Goal: Find contact information

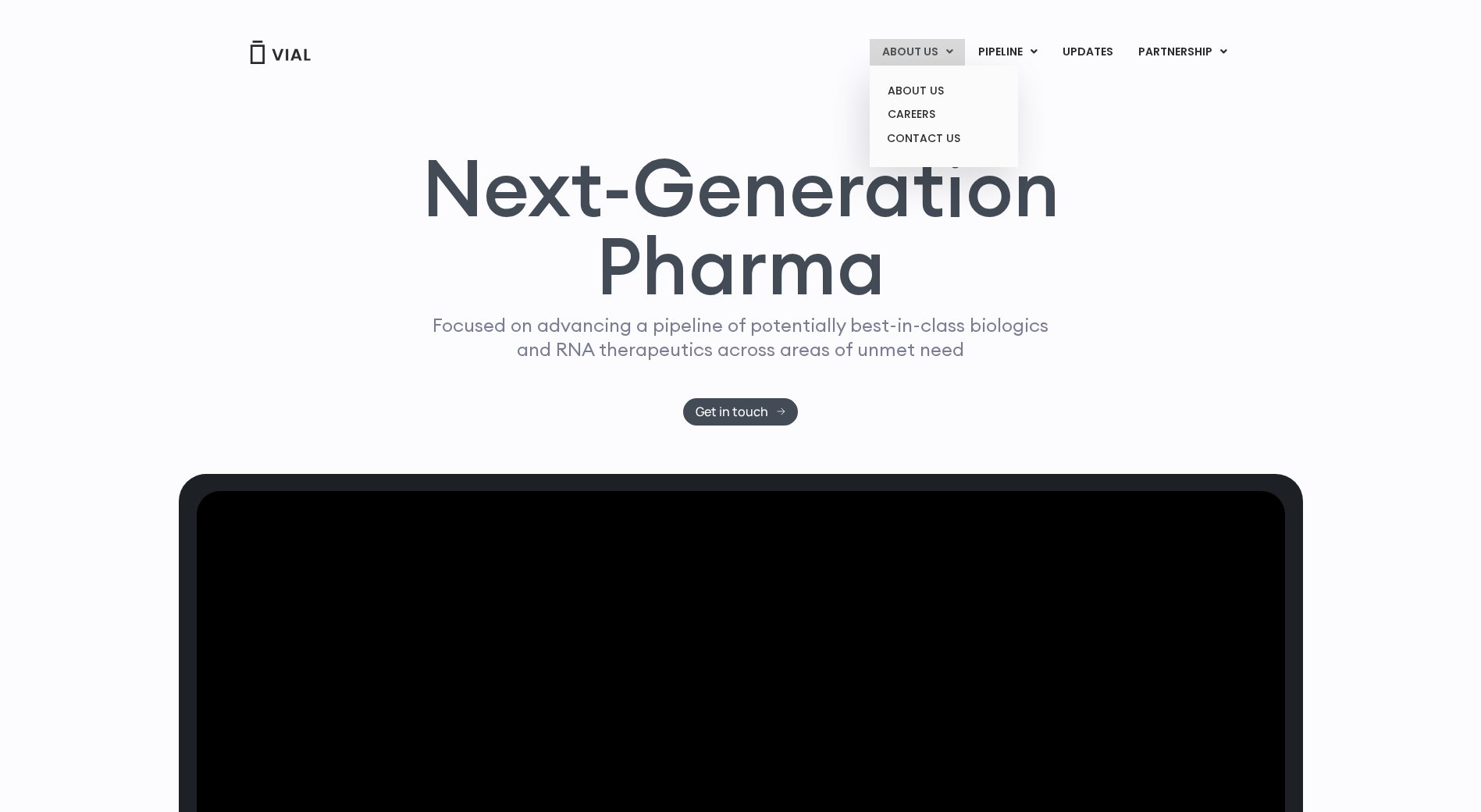
click at [932, 52] on link "ABOUT US" at bounding box center [917, 52] width 95 height 26
click at [931, 93] on link "ABOUT US" at bounding box center [943, 91] width 137 height 25
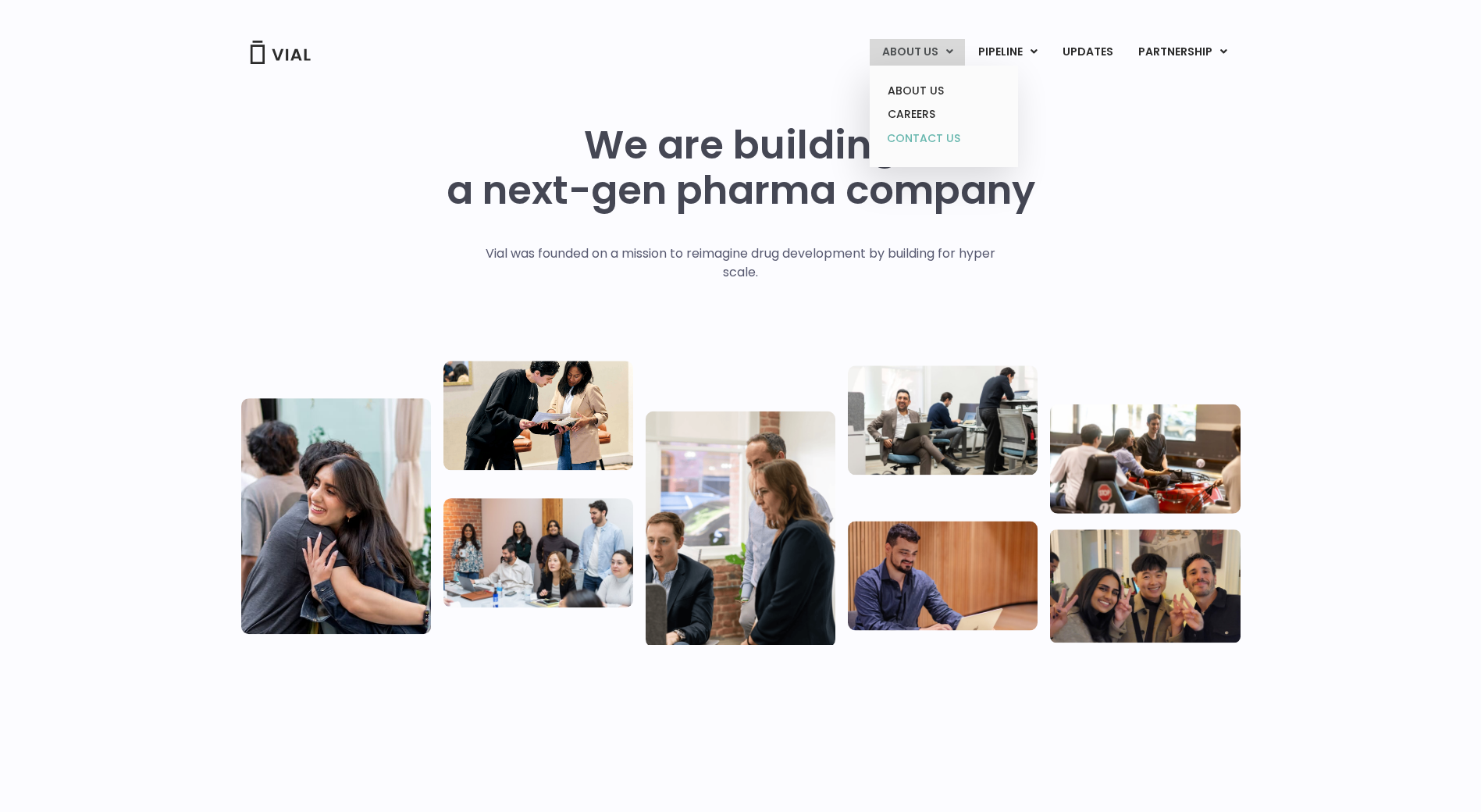
click at [923, 136] on link "CONTACT US" at bounding box center [943, 139] width 137 height 25
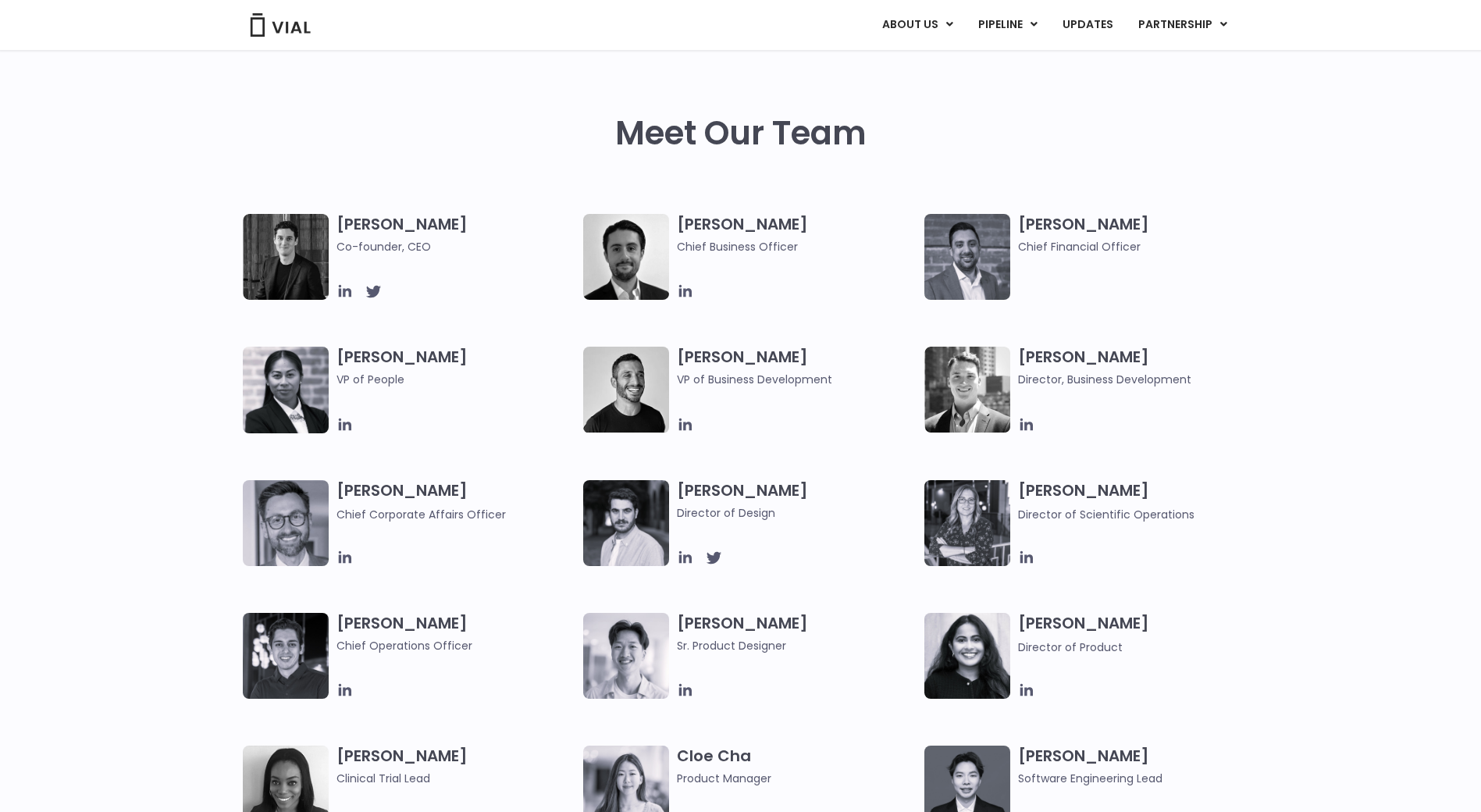
scroll to position [781, 0]
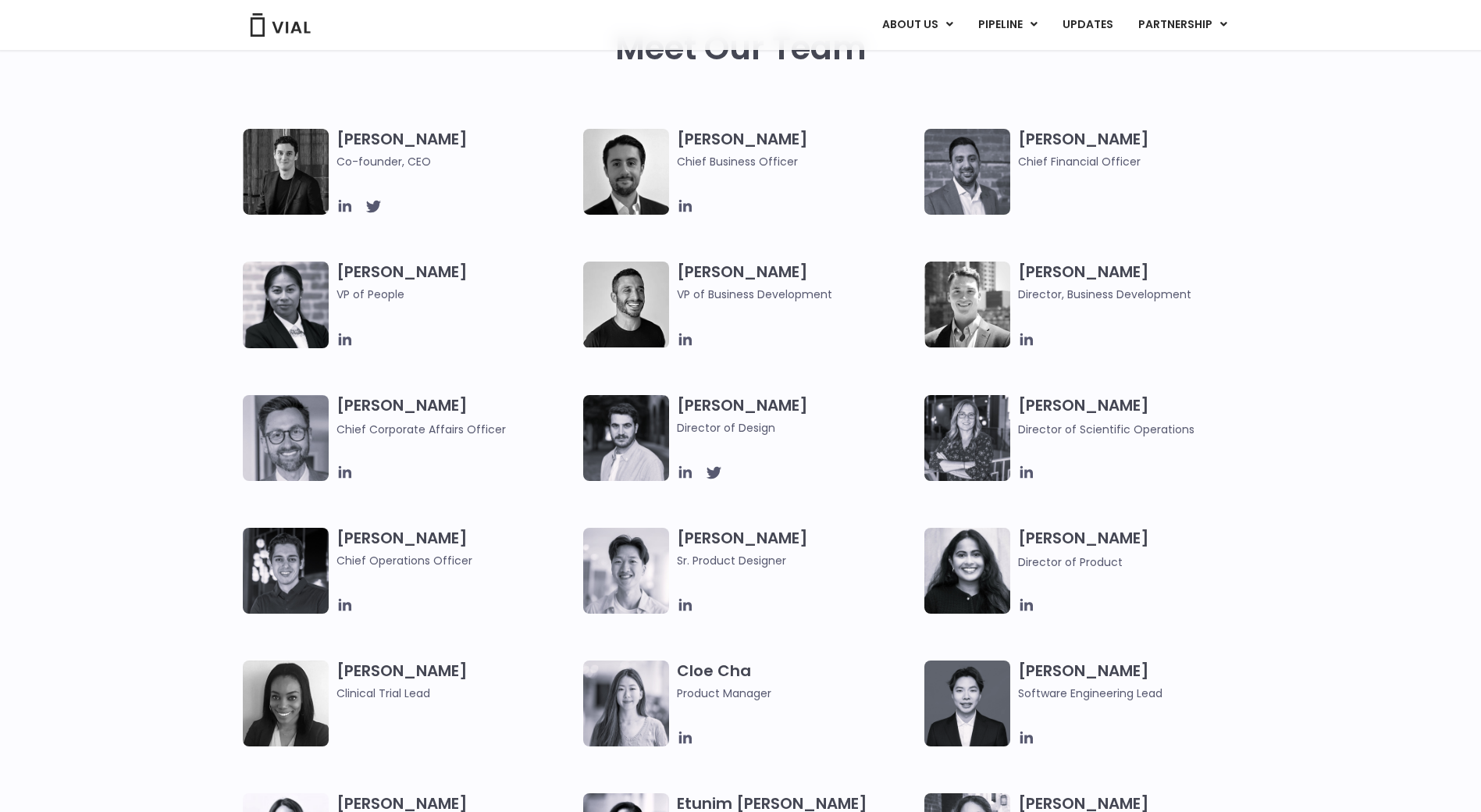
click at [990, 285] on img at bounding box center [967, 304] width 86 height 86
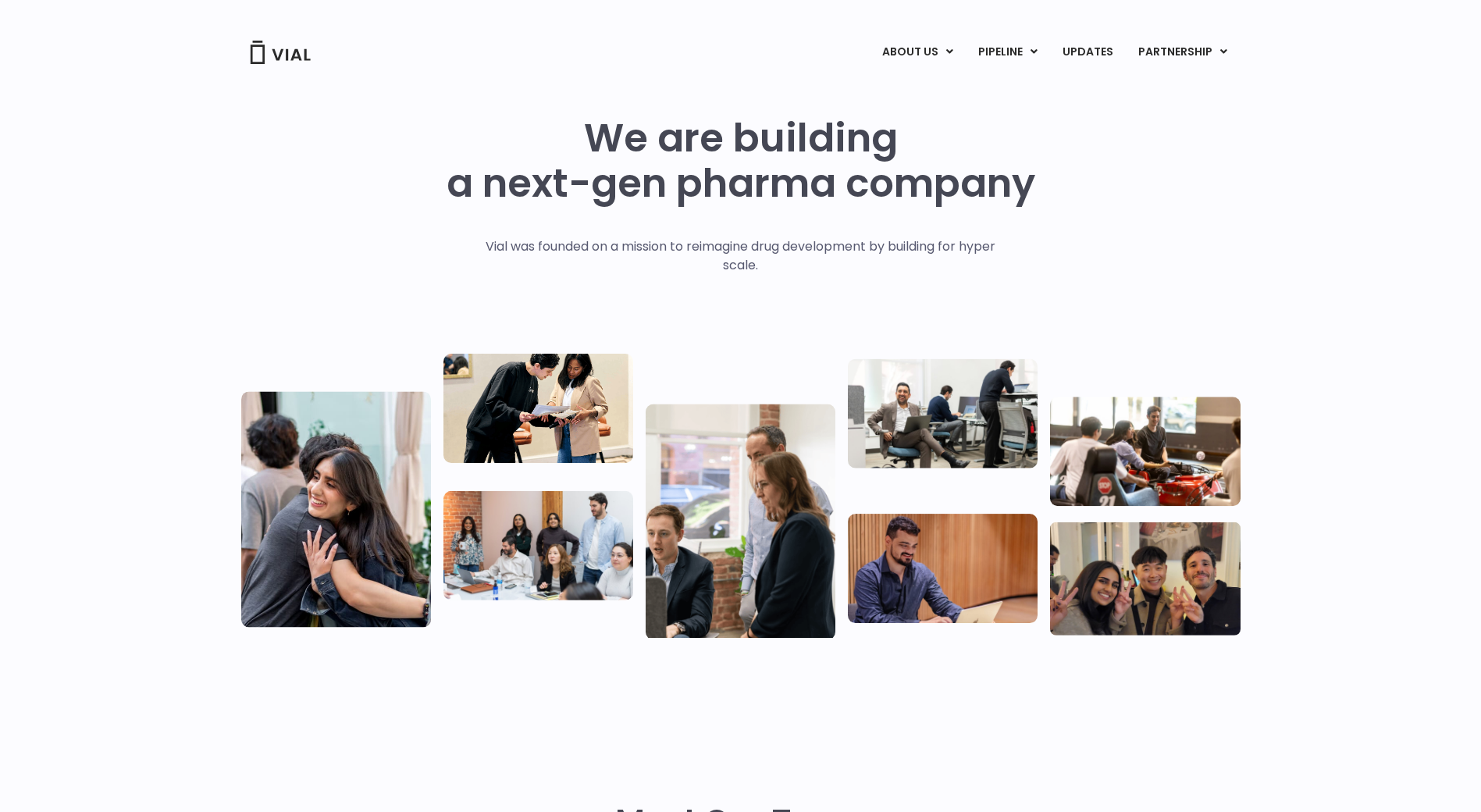
scroll to position [0, 0]
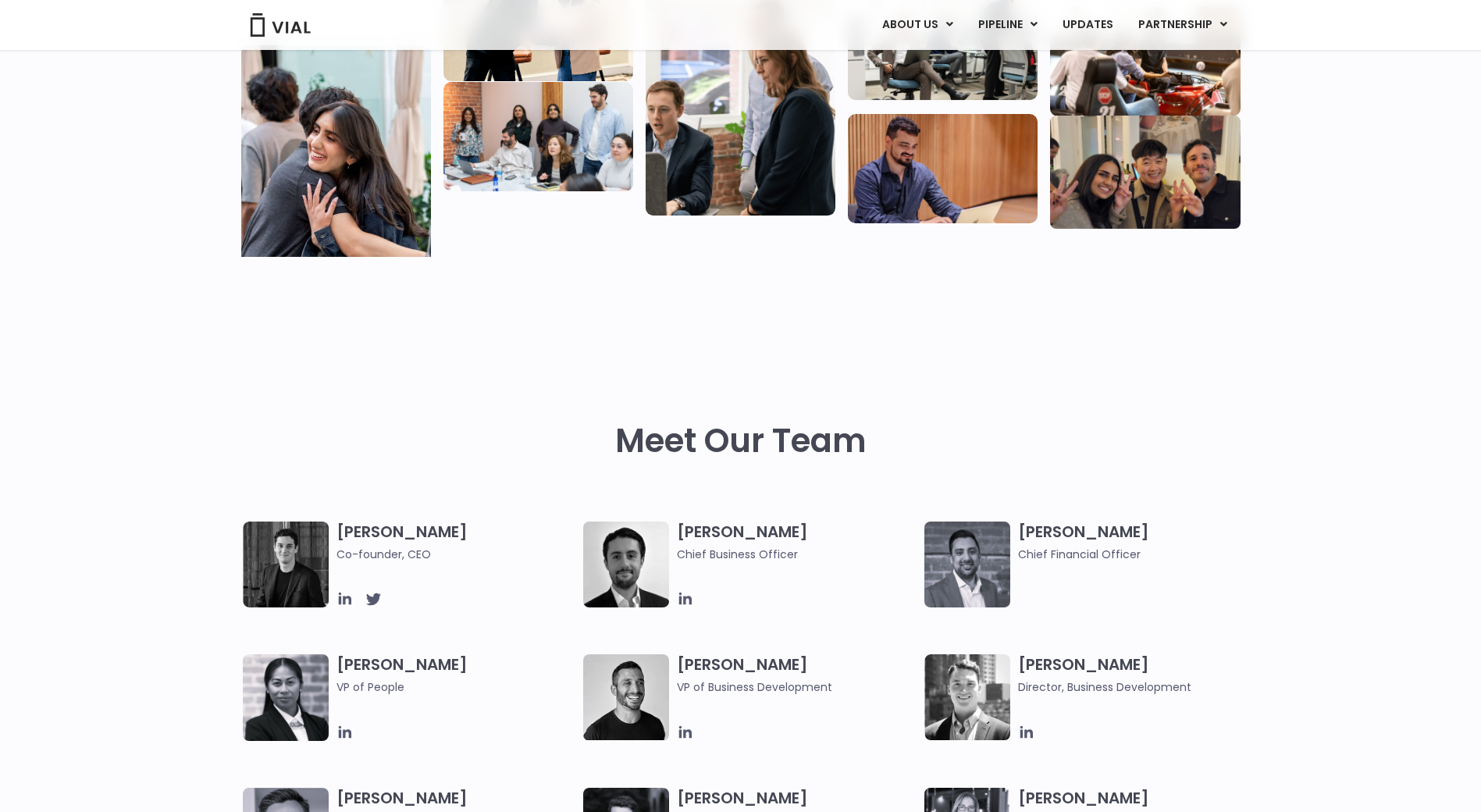
scroll to position [390, 0]
